Goal: Information Seeking & Learning: Learn about a topic

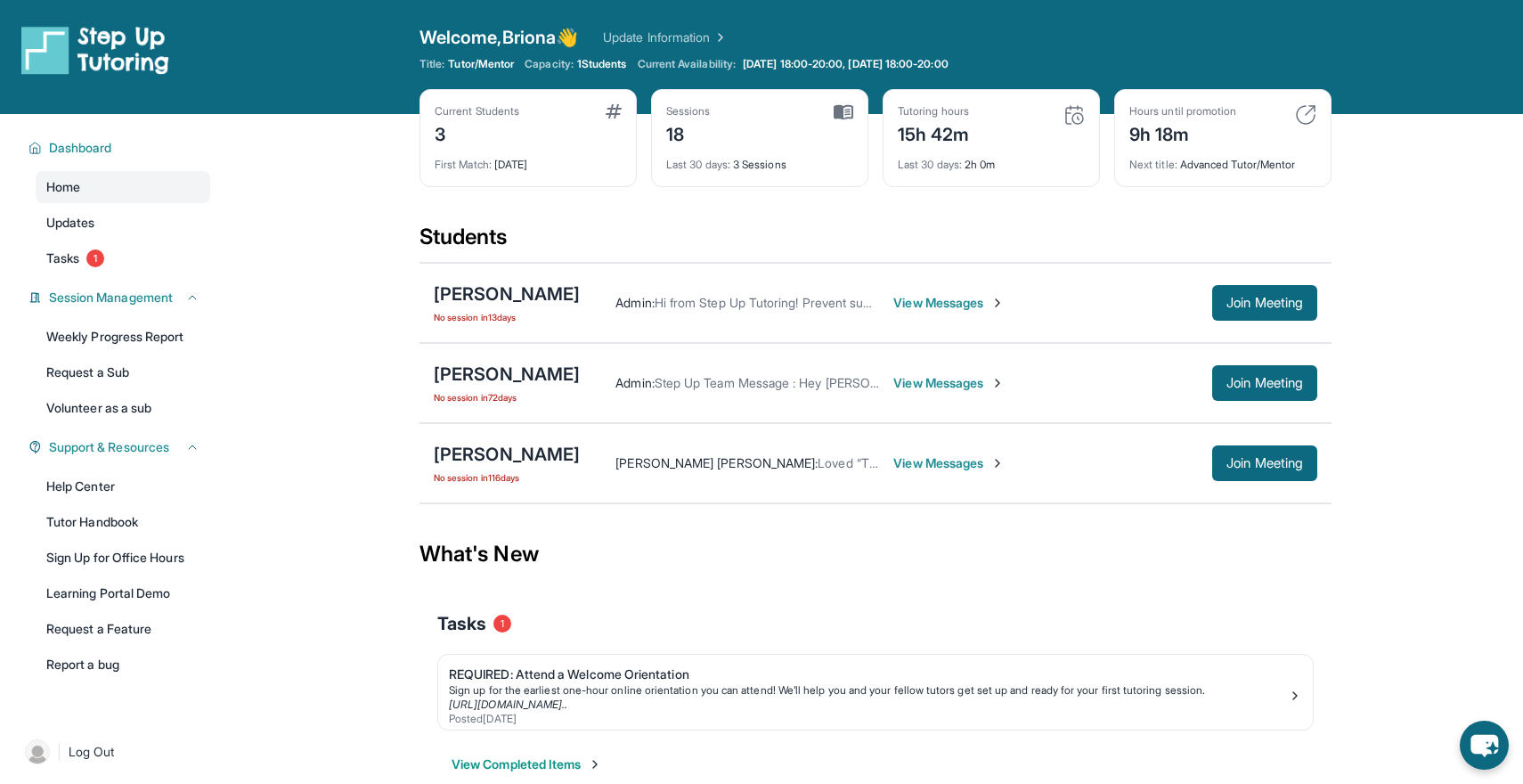
click at [537, 133] on div "Current Students 3" at bounding box center [528, 126] width 187 height 42
click at [522, 372] on div "[PERSON_NAME]" at bounding box center [507, 374] width 146 height 25
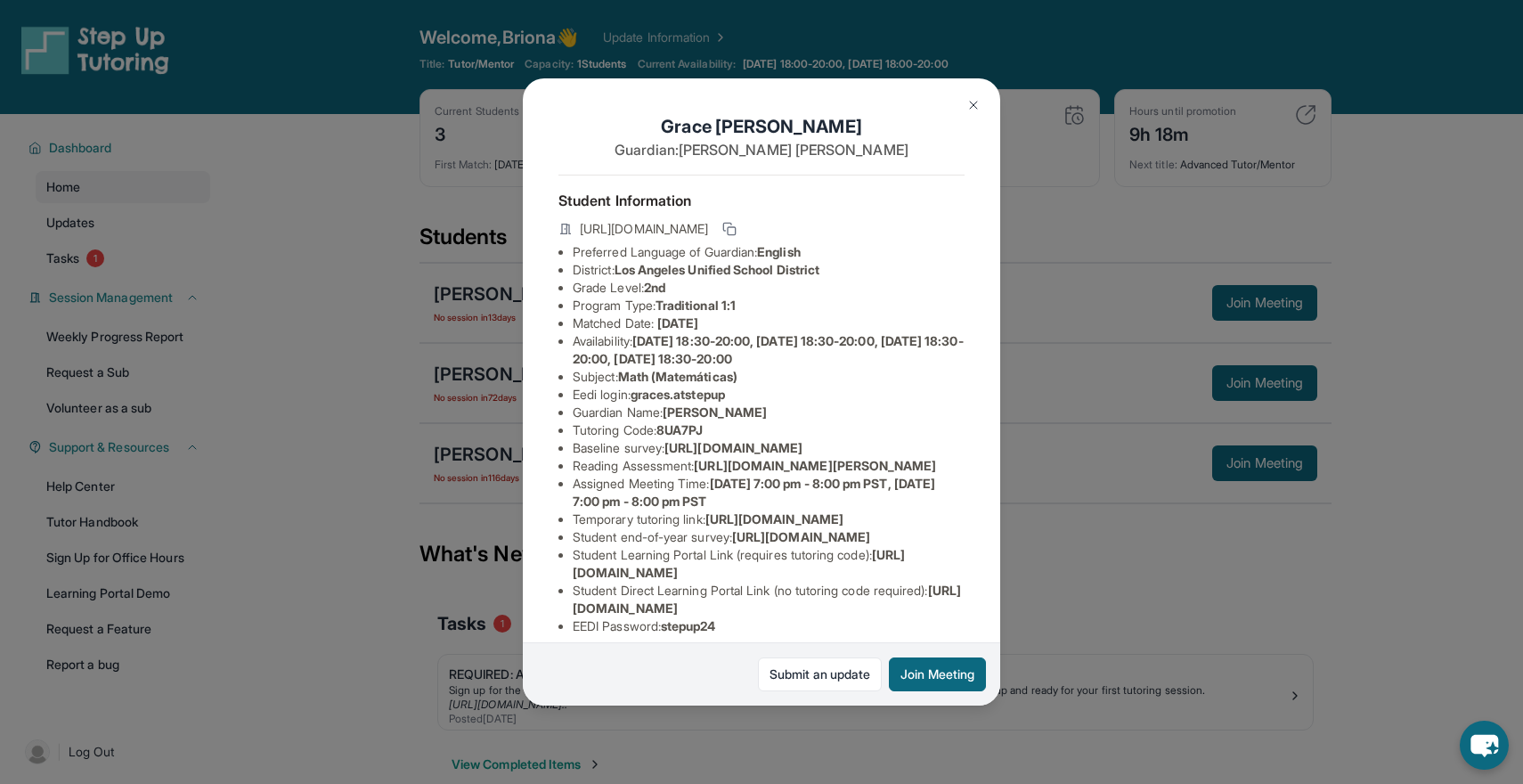
click at [1114, 252] on div "[PERSON_NAME] Guardian: [PERSON_NAME] Student Information [URL][DOMAIN_NAME] Pr…" at bounding box center [761, 392] width 1523 height 784
